Goal: Communication & Community: Answer question/provide support

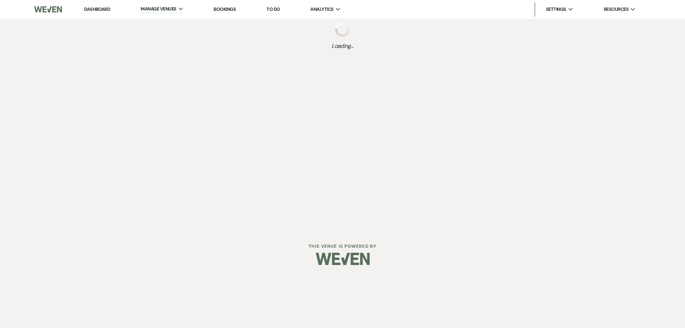
select select "3"
select select "2026"
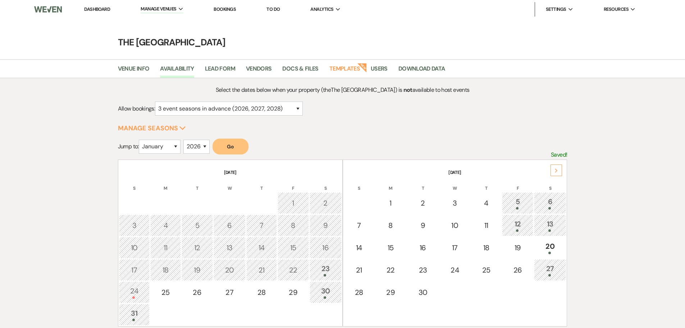
click at [95, 9] on link "Dashboard" at bounding box center [97, 9] width 26 height 6
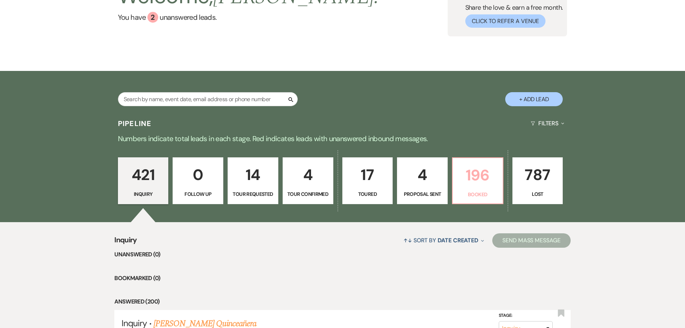
click at [461, 182] on p "196" at bounding box center [477, 175] width 41 height 24
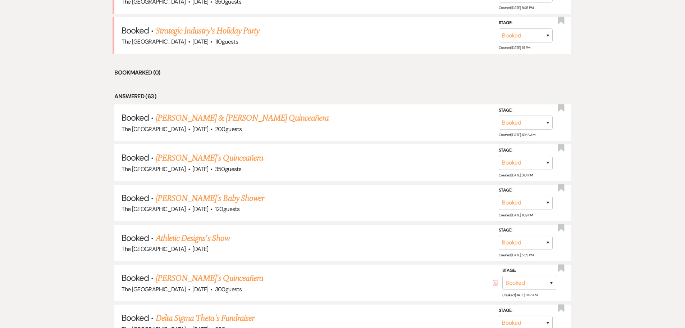
scroll to position [360, 0]
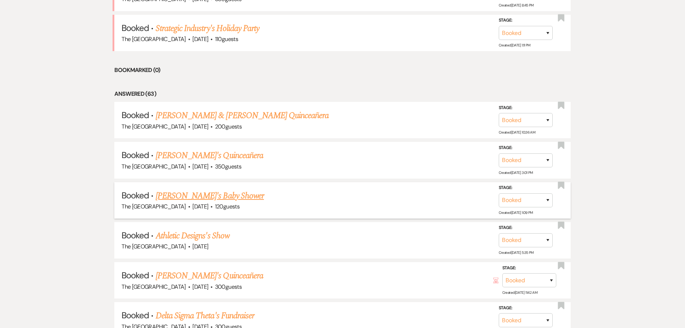
click at [201, 193] on link "[PERSON_NAME]'s Baby Shower" at bounding box center [210, 195] width 108 height 13
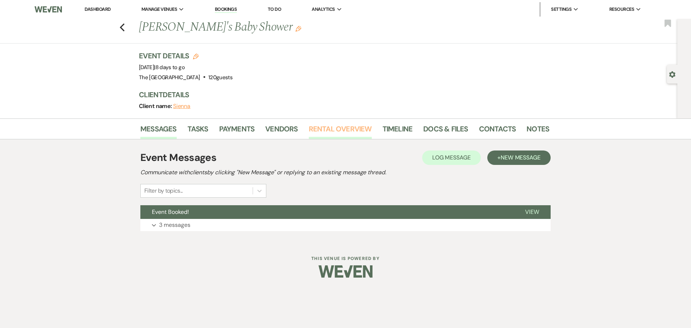
click at [357, 131] on link "Rental Overview" at bounding box center [340, 131] width 63 height 16
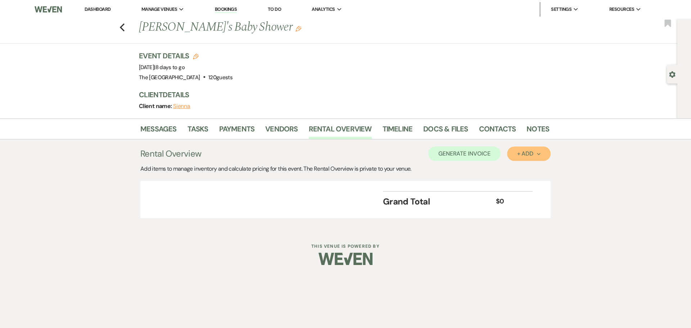
click at [536, 156] on div "+ Add Next" at bounding box center [528, 154] width 23 height 6
click at [526, 169] on button "Item" at bounding box center [525, 169] width 36 height 11
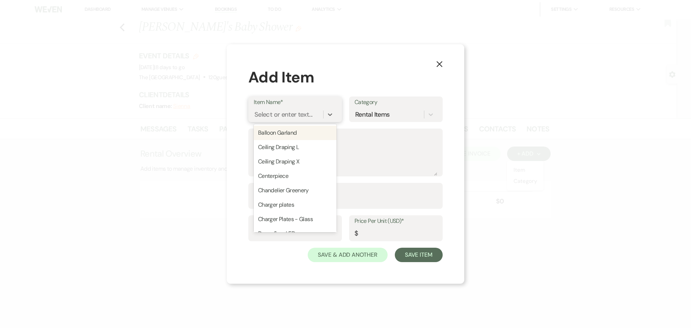
click at [295, 115] on div "Select or enter text..." at bounding box center [283, 115] width 58 height 10
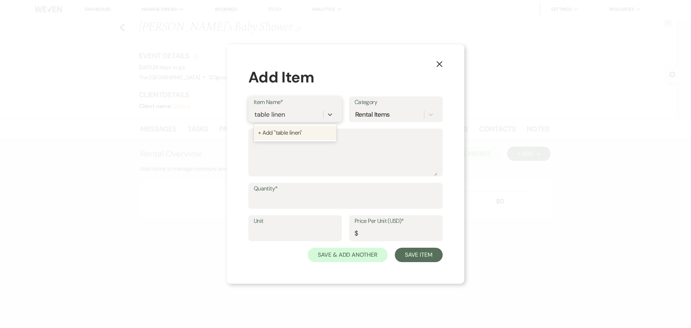
type input "table linens"
click at [294, 133] on div "+ Add "table linens"" at bounding box center [295, 133] width 83 height 14
click at [283, 154] on textarea "Description" at bounding box center [345, 158] width 183 height 36
type textarea "White Table cloths"
click at [281, 201] on input "Quantity*" at bounding box center [345, 201] width 183 height 14
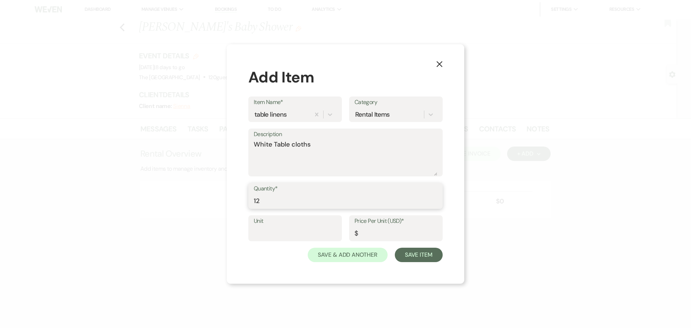
type input "12"
click at [278, 233] on input "Unit" at bounding box center [295, 233] width 83 height 14
type input "12"
click at [381, 231] on input "Price Per Unit (USD)*" at bounding box center [395, 233] width 83 height 14
type input "10"
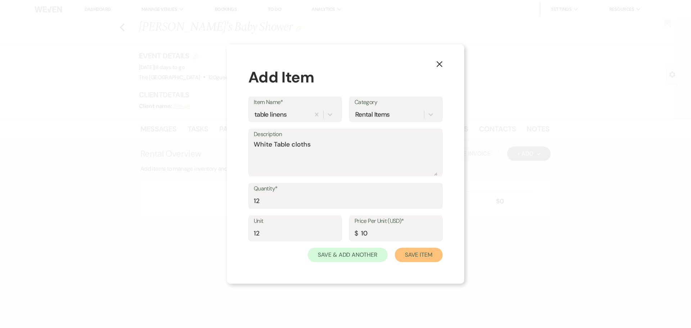
click at [428, 255] on button "Save Item" at bounding box center [419, 255] width 48 height 14
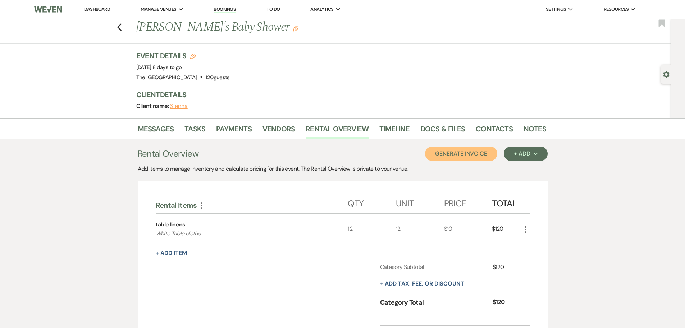
click at [458, 157] on button "Generate Invoice" at bounding box center [461, 153] width 72 height 14
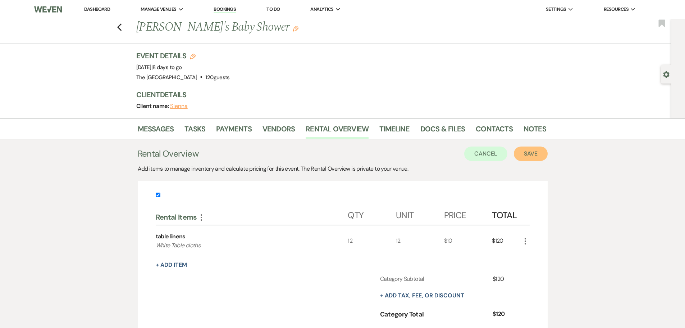
click at [537, 154] on button "Save" at bounding box center [531, 153] width 34 height 14
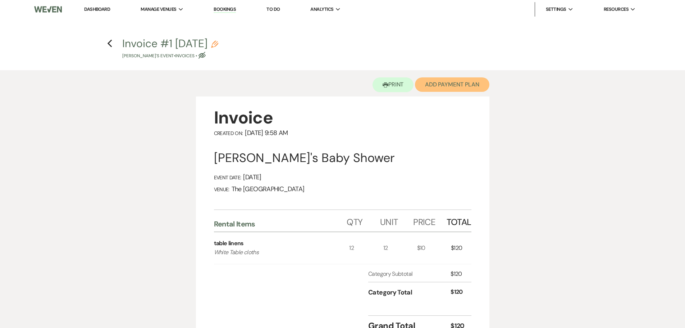
click at [460, 81] on button "Add Payment Plan" at bounding box center [452, 84] width 74 height 14
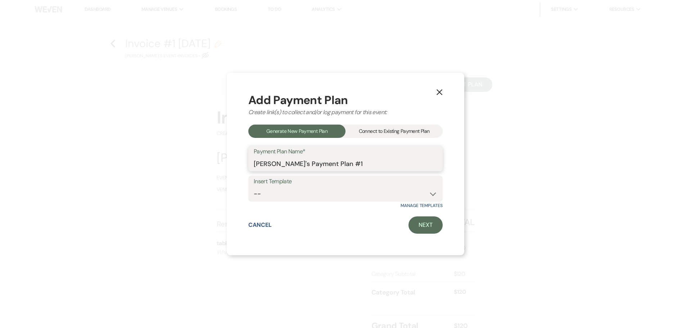
drag, startPoint x: 338, startPoint y: 162, endPoint x: 222, endPoint y: 155, distance: 116.1
click at [223, 155] on div "X Add Payment Plan Create link(s) to collect and/or log payment for this event:…" at bounding box center [345, 164] width 691 height 328
type input "table linens"
click at [432, 223] on link "Next" at bounding box center [425, 224] width 34 height 17
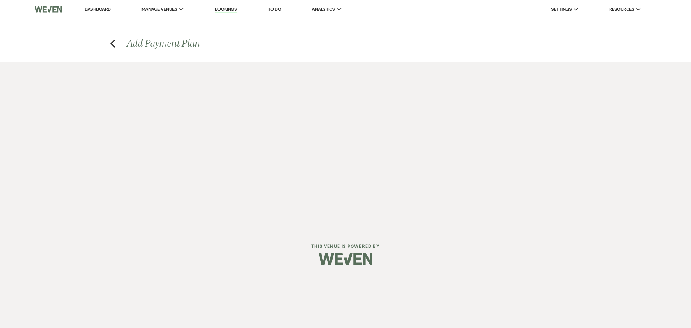
select select "27753"
select select "2"
select select "percentage"
select select "true"
select select "client"
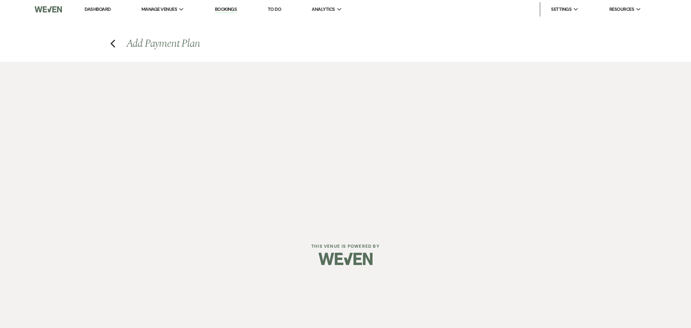
select select "weeks"
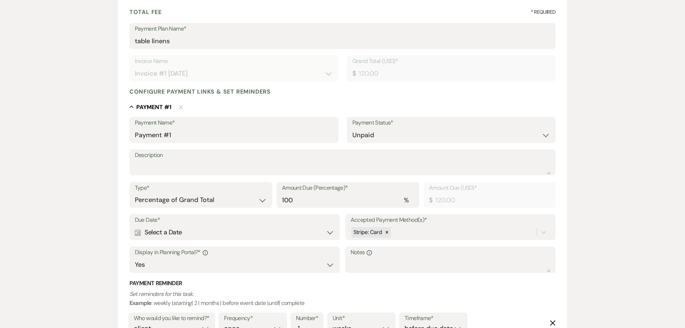
scroll to position [111, 0]
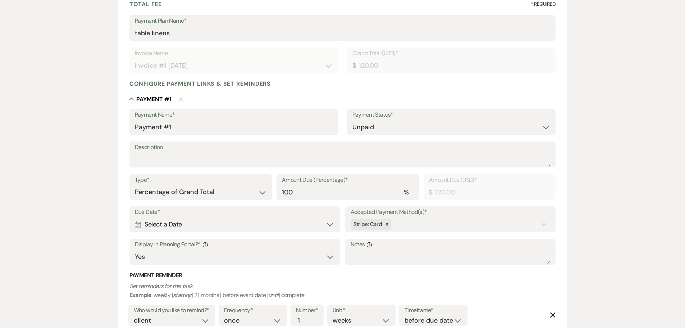
click at [289, 223] on div "Calendar Select a Date Expand" at bounding box center [235, 224] width 200 height 14
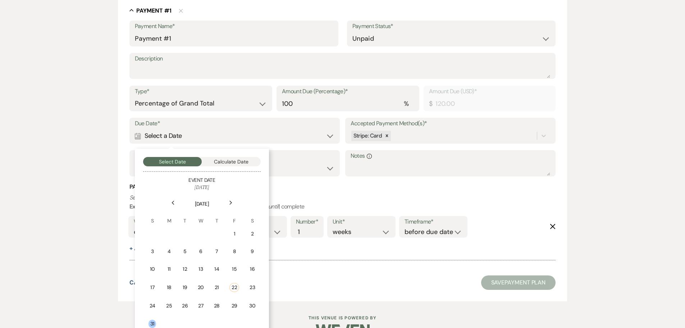
scroll to position [219, 0]
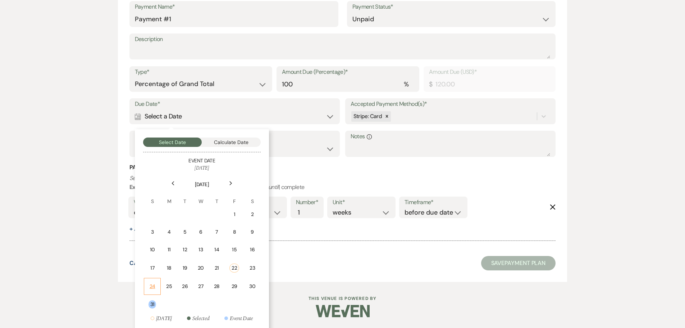
click at [147, 286] on td "24" at bounding box center [152, 286] width 17 height 17
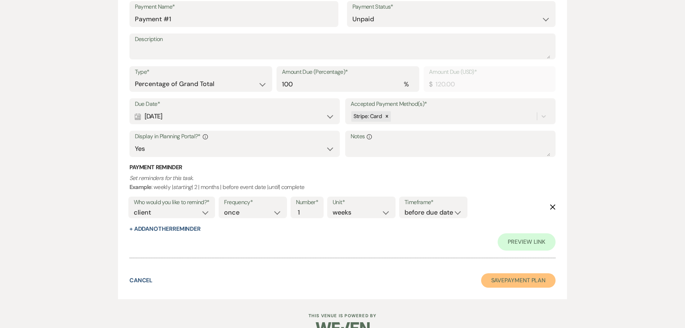
click at [525, 281] on button "Save Payment Plan" at bounding box center [518, 280] width 75 height 14
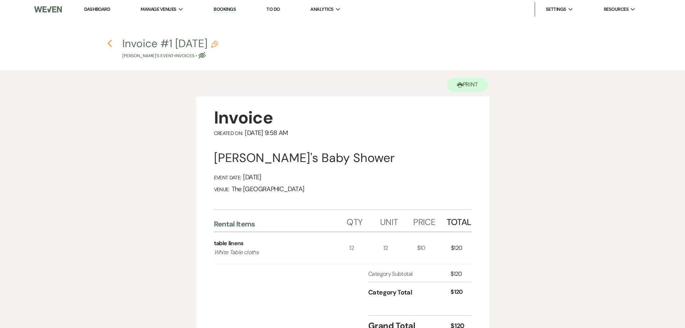
click at [109, 45] on use "button" at bounding box center [110, 44] width 5 height 8
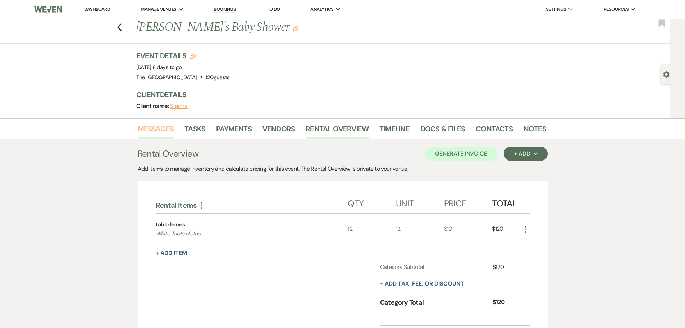
click at [163, 133] on link "Messages" at bounding box center [156, 131] width 36 height 16
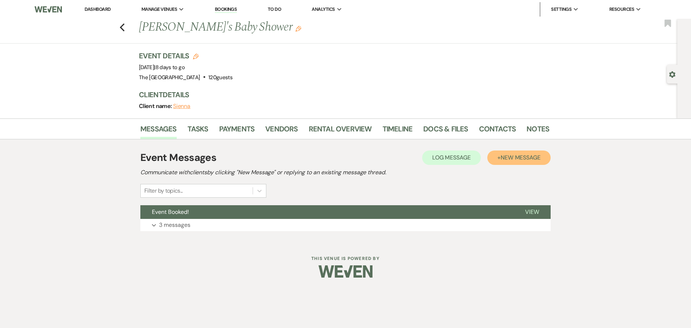
click at [510, 154] on span "New Message" at bounding box center [520, 158] width 40 height 8
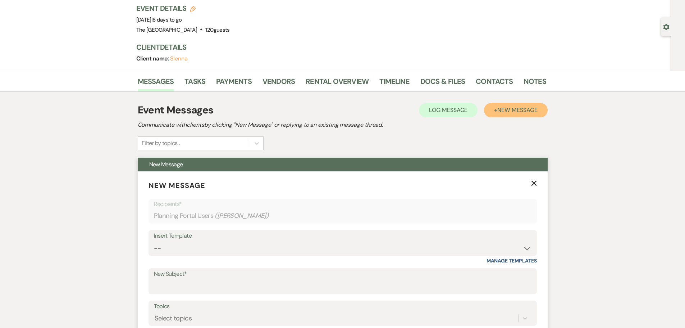
scroll to position [108, 0]
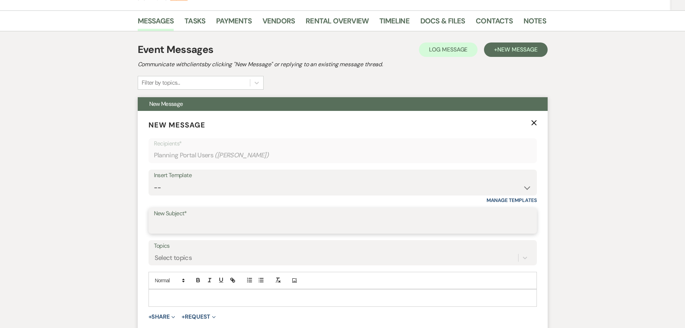
click at [198, 222] on input "New Subject*" at bounding box center [343, 226] width 378 height 14
type input "table linens"
click at [162, 295] on p at bounding box center [342, 298] width 377 height 8
click at [210, 317] on button "+ Request Expand" at bounding box center [199, 317] width 34 height 6
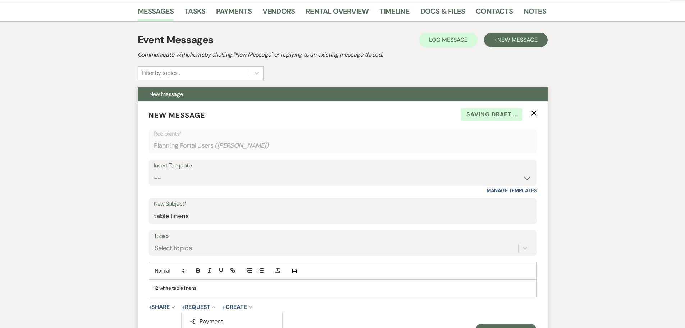
scroll to position [228, 0]
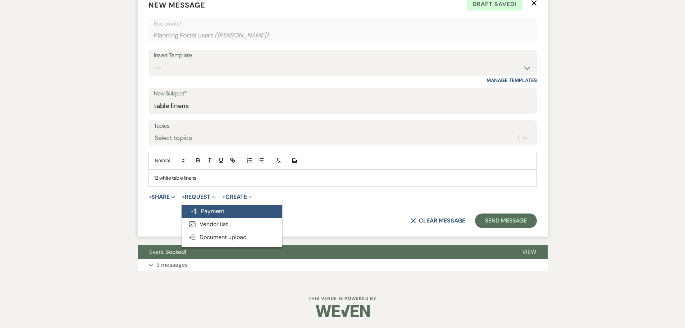
click at [206, 210] on button "Generate Payment Payment" at bounding box center [232, 211] width 101 height 13
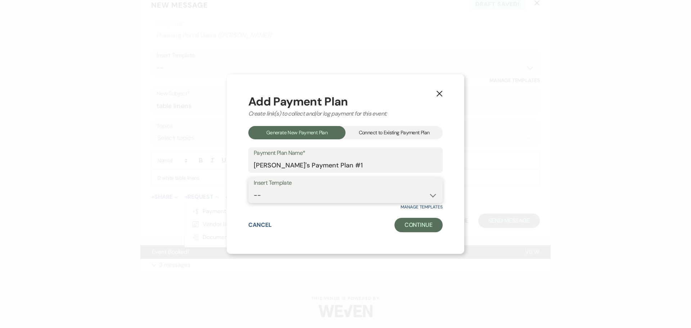
click at [318, 189] on select "-- Venue Rental" at bounding box center [345, 195] width 183 height 14
click at [314, 164] on input "[PERSON_NAME]'s Payment Plan #1" at bounding box center [345, 165] width 183 height 14
click at [395, 126] on div "Connect to Existing Payment Plan" at bounding box center [393, 132] width 97 height 13
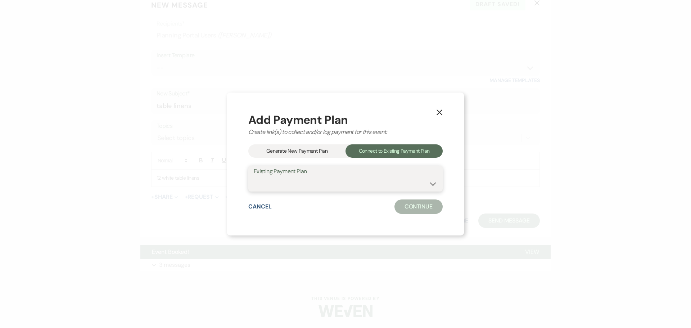
click at [312, 186] on select at bounding box center [345, 184] width 183 height 14
click at [301, 178] on select at bounding box center [345, 184] width 183 height 14
click at [300, 178] on select at bounding box center [345, 184] width 183 height 14
click at [301, 183] on select at bounding box center [345, 184] width 183 height 14
click at [258, 205] on button "Cancel" at bounding box center [259, 207] width 23 height 6
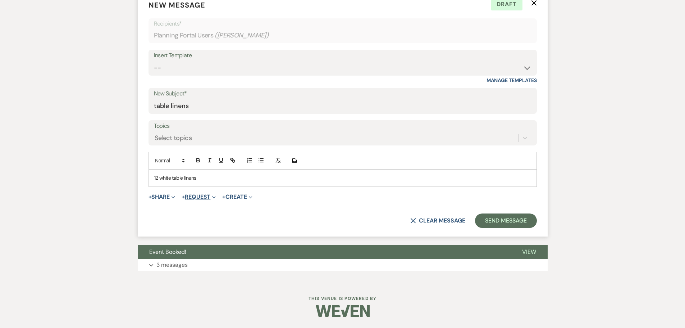
click at [210, 199] on button "+ Request Expand" at bounding box center [199, 197] width 34 height 6
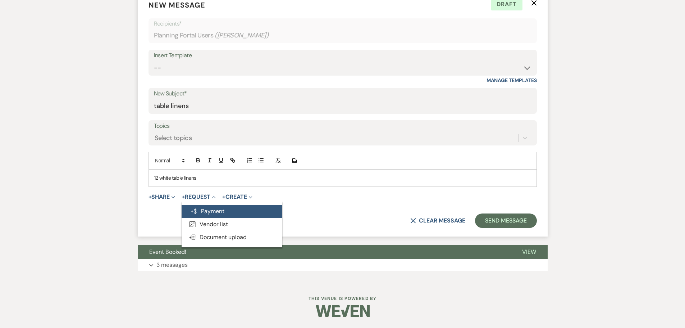
click at [213, 212] on button "Generate Payment Payment" at bounding box center [232, 211] width 101 height 13
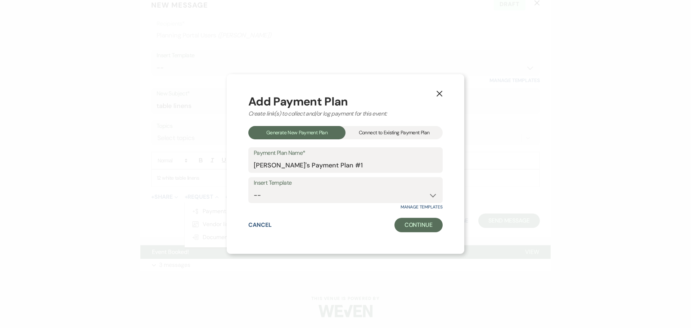
click at [377, 135] on div "Connect to Existing Payment Plan" at bounding box center [393, 132] width 97 height 13
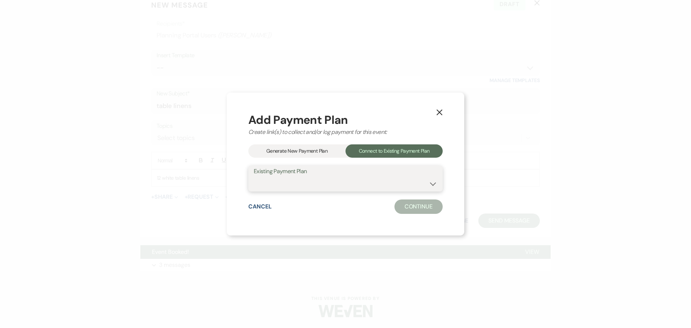
click at [314, 178] on select at bounding box center [345, 184] width 183 height 14
click at [254, 177] on select at bounding box center [345, 184] width 183 height 14
click at [293, 172] on label "Existing Payment Plan" at bounding box center [345, 171] width 183 height 10
click at [437, 115] on button "X" at bounding box center [439, 111] width 11 height 13
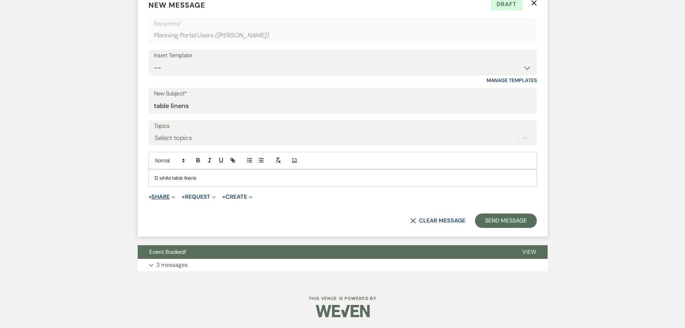
click at [162, 199] on button "+ Share Expand" at bounding box center [162, 197] width 27 height 6
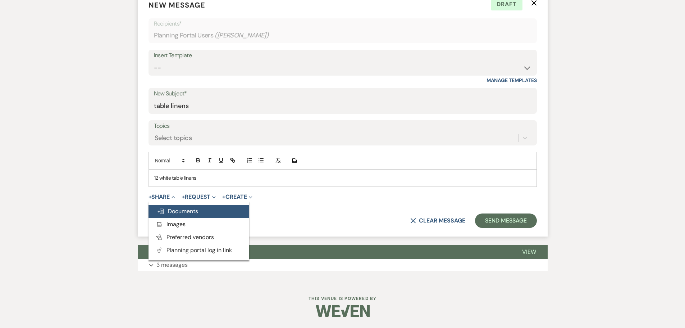
click at [163, 208] on icon "Doc Upload" at bounding box center [160, 211] width 7 height 6
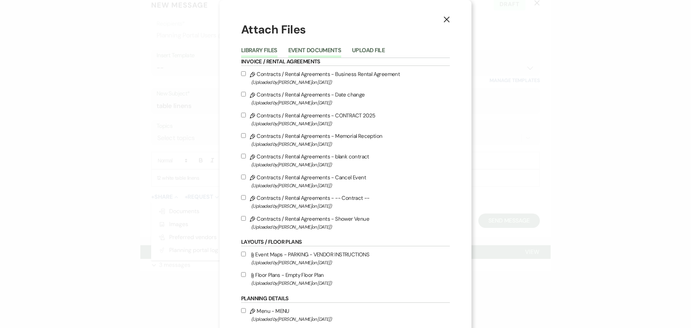
click at [301, 54] on button "Event Documents" at bounding box center [314, 52] width 53 height 10
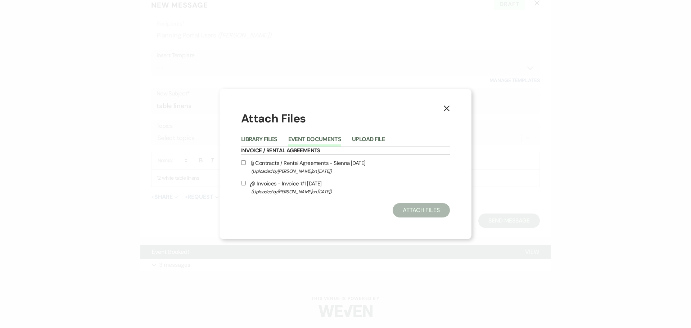
click at [242, 181] on input "Pencil Invoices - Invoice #1 [DATE] (Uploaded by [PERSON_NAME] on [DATE] )" at bounding box center [243, 183] width 5 height 5
checkbox input "true"
click at [424, 210] on button "Attach Files" at bounding box center [420, 210] width 57 height 14
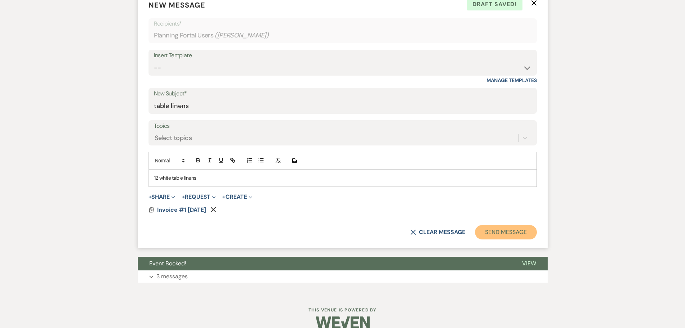
click at [515, 237] on button "Send Message" at bounding box center [506, 232] width 62 height 14
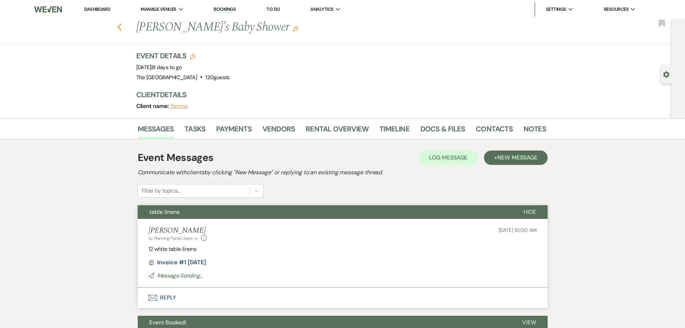
click at [121, 27] on use "button" at bounding box center [119, 27] width 5 height 8
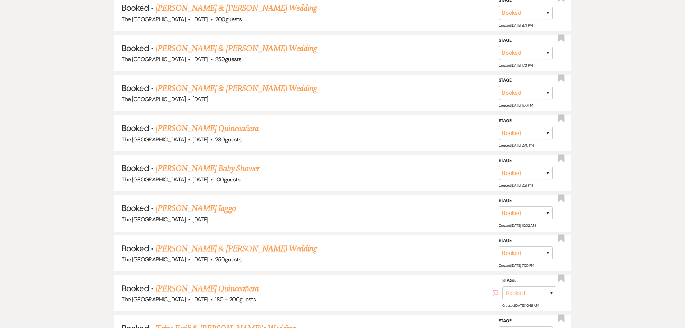
scroll to position [1151, 0]
